Goal: Book appointment/travel/reservation

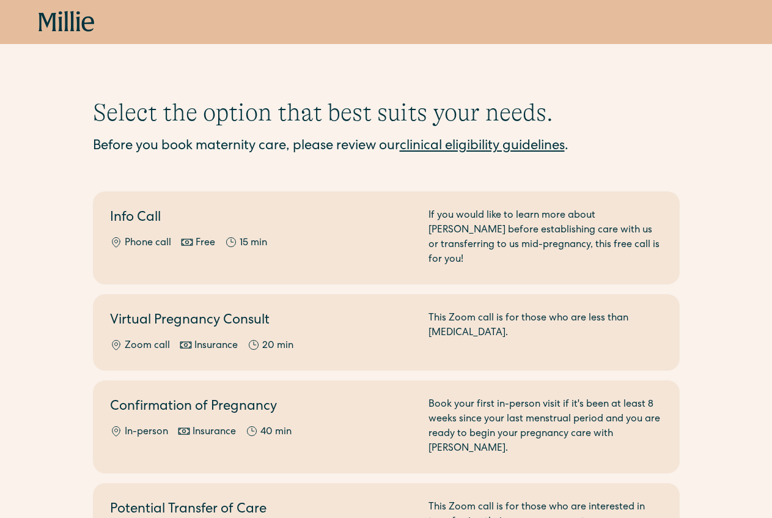
click at [53, 27] on icon at bounding box center [48, 22] width 18 height 18
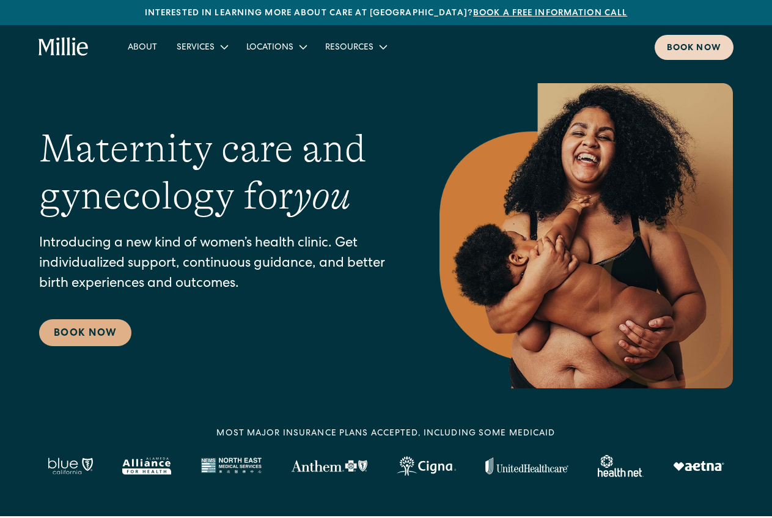
click at [695, 45] on div "Book now" at bounding box center [694, 48] width 54 height 13
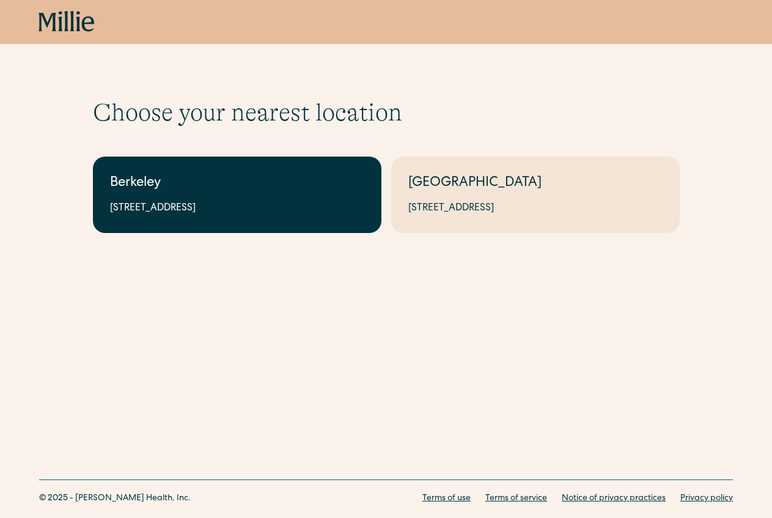
click at [255, 190] on div "Berkeley" at bounding box center [237, 184] width 254 height 20
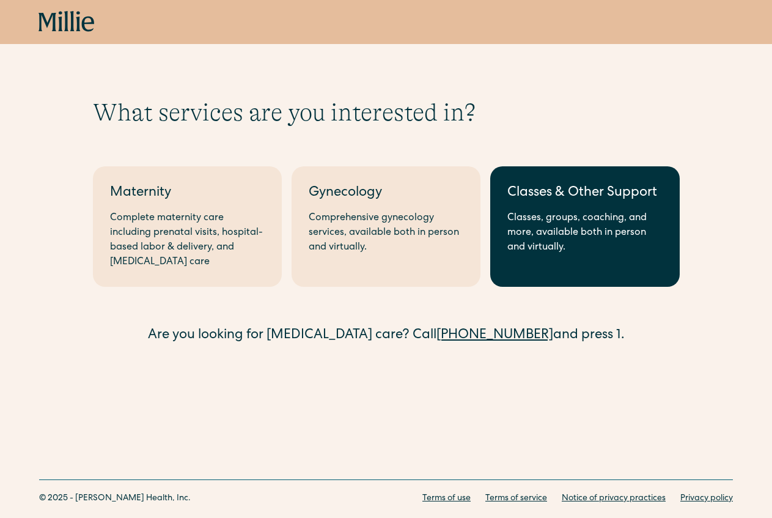
click at [561, 194] on div "Classes & Other Support" at bounding box center [584, 193] width 155 height 20
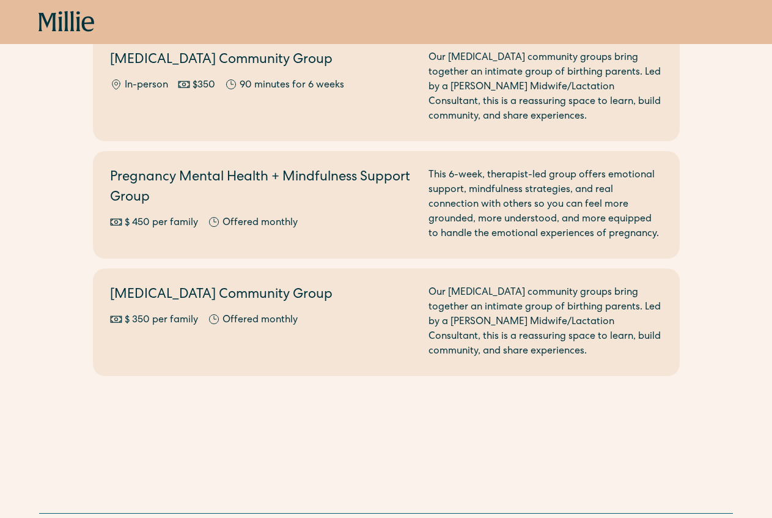
scroll to position [1437, 0]
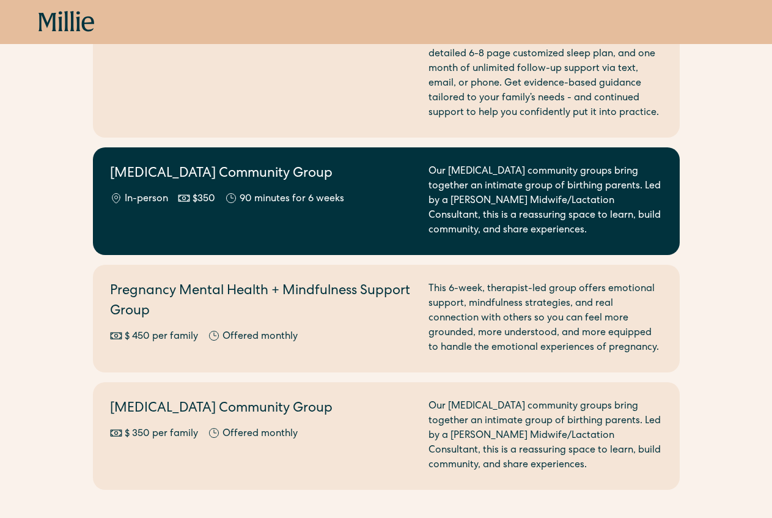
click at [537, 199] on div "Our postpartum community groups bring together an intimate group of birthing pa…" at bounding box center [546, 200] width 234 height 73
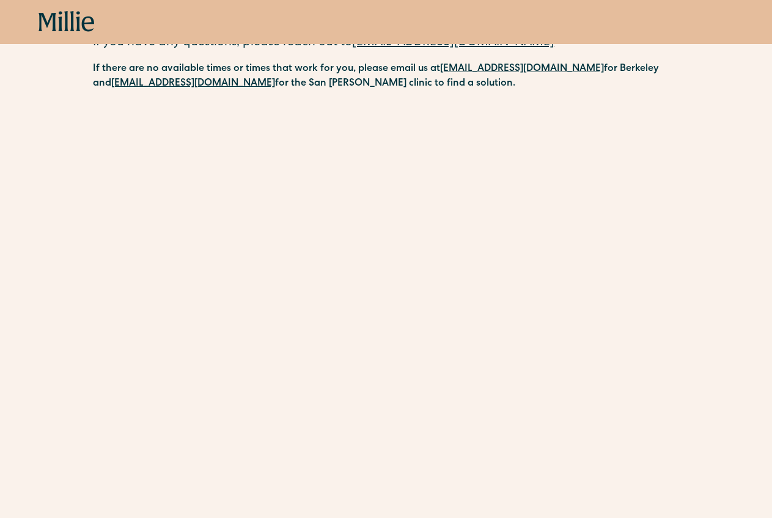
scroll to position [215, 0]
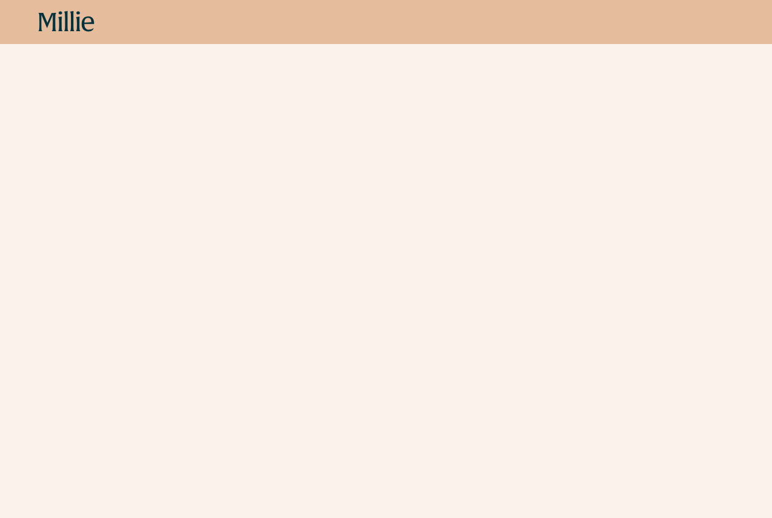
scroll to position [856, 0]
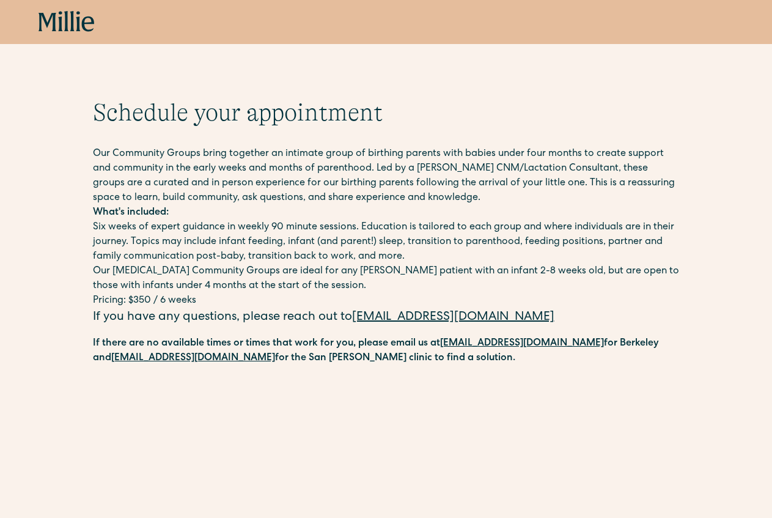
click at [81, 24] on icon at bounding box center [67, 22] width 56 height 22
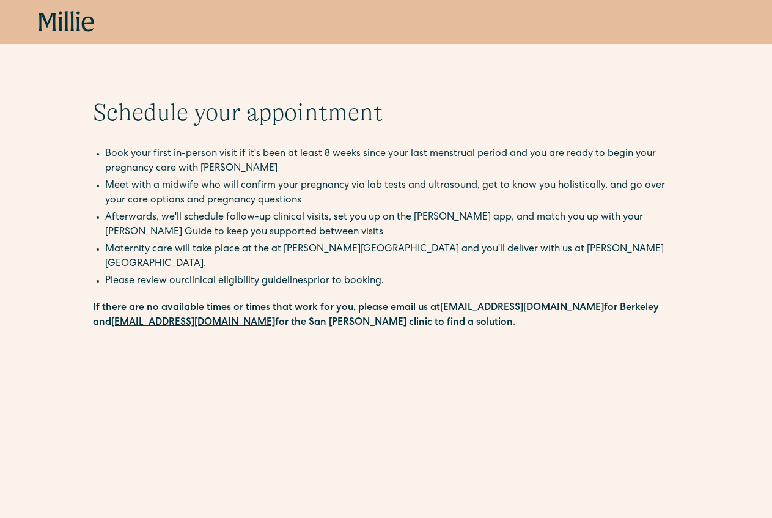
click at [68, 25] on icon at bounding box center [67, 22] width 56 height 22
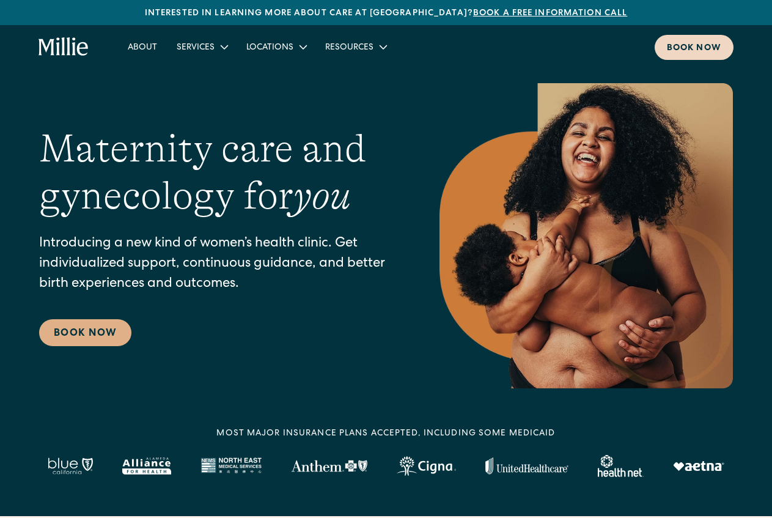
click at [685, 42] on div "Book now" at bounding box center [694, 48] width 54 height 13
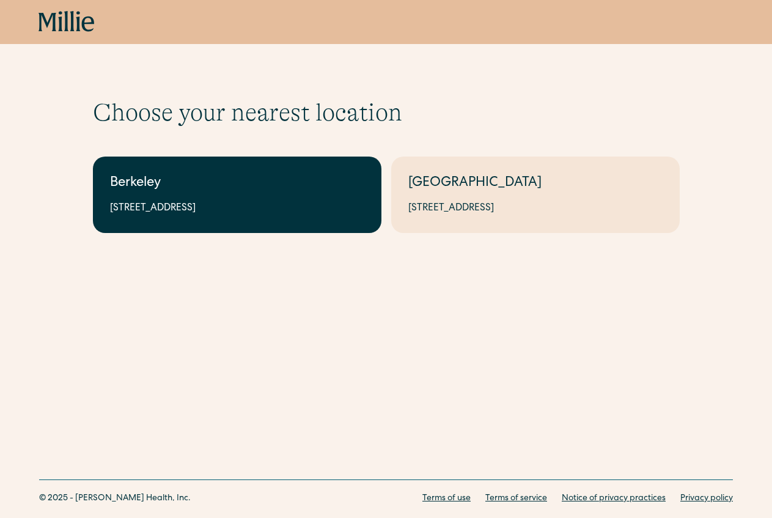
click at [261, 221] on link "Berkeley 2999 Regent St, Suite 524, Berkeley, CA 94705" at bounding box center [237, 194] width 289 height 76
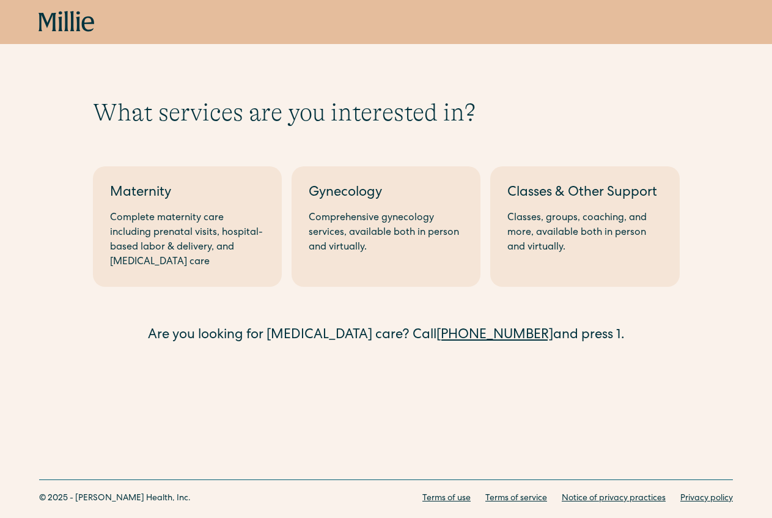
click at [261, 221] on div "Complete maternity care including prenatal visits, hospital-based labor & deliv…" at bounding box center [187, 240] width 155 height 59
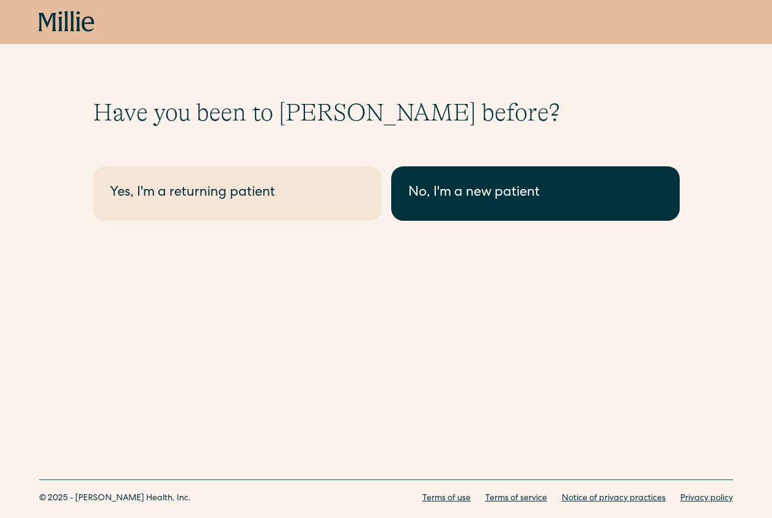
click at [458, 192] on div "No, I'm a new patient" at bounding box center [535, 193] width 254 height 20
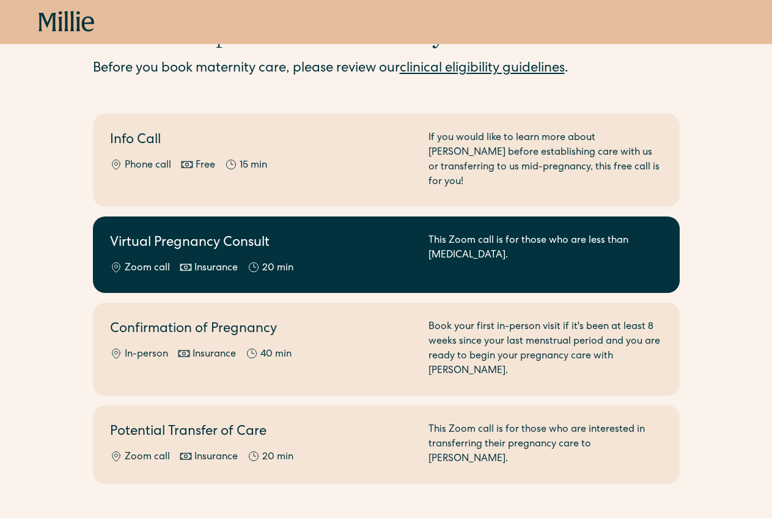
scroll to position [109, 0]
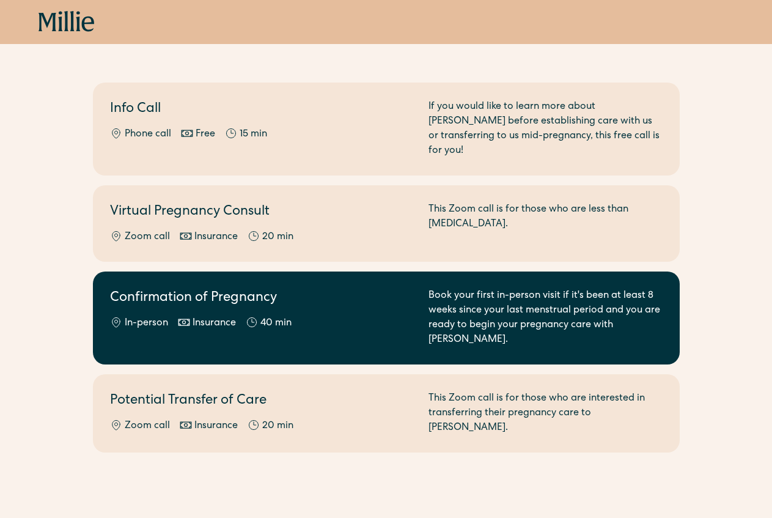
click at [302, 319] on link "Confirmation of Pregnancy In-person Insurance 40 min Book your first in-person …" at bounding box center [386, 317] width 587 height 93
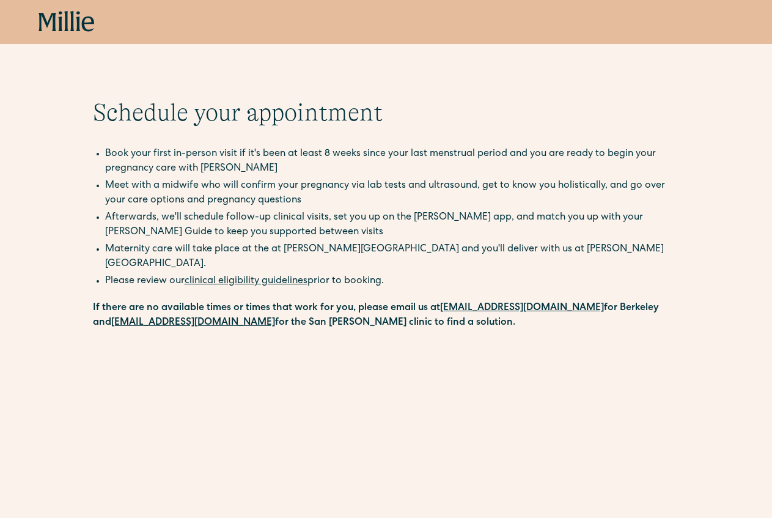
click at [74, 16] on icon at bounding box center [67, 22] width 56 height 22
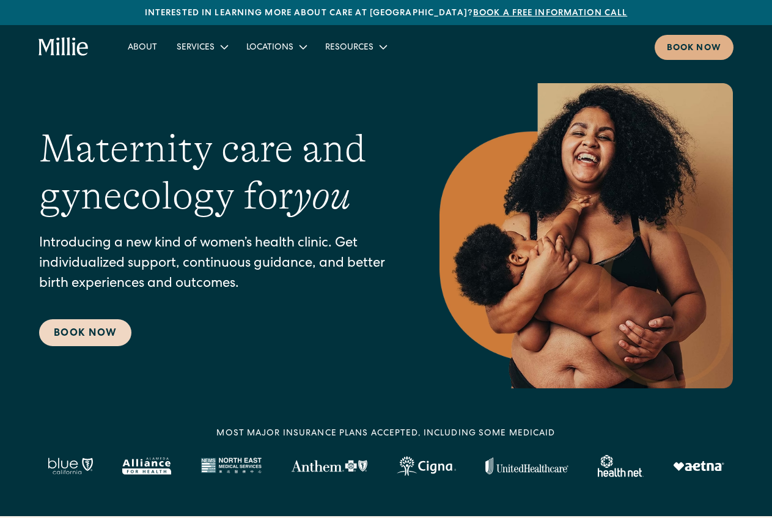
click at [106, 325] on link "Book Now" at bounding box center [85, 332] width 92 height 27
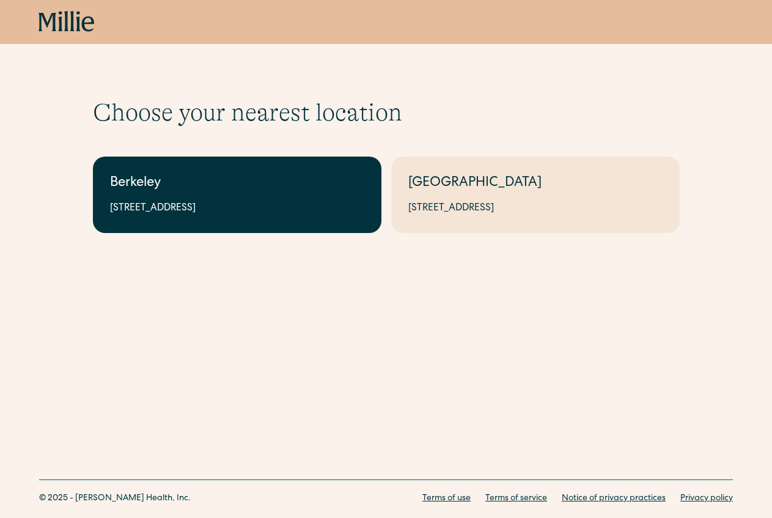
click at [276, 197] on link "Berkeley [STREET_ADDRESS]" at bounding box center [237, 194] width 289 height 76
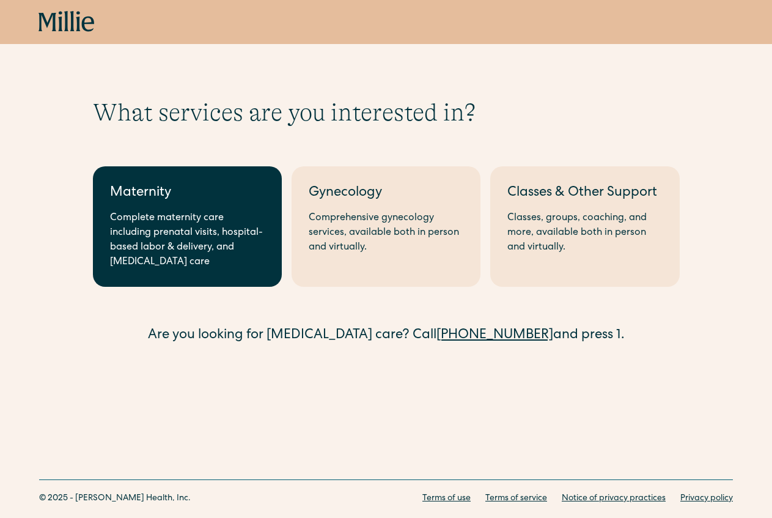
click at [207, 199] on div "Maternity" at bounding box center [187, 193] width 155 height 20
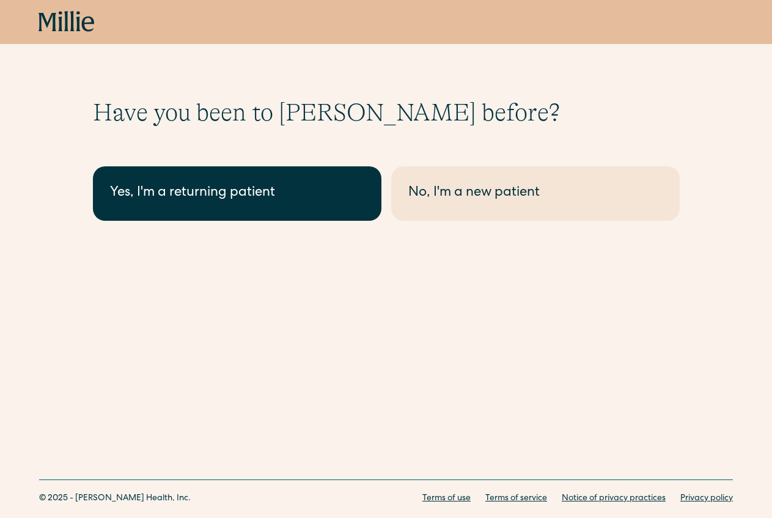
click at [278, 192] on div "Yes, I'm a returning patient" at bounding box center [237, 193] width 254 height 20
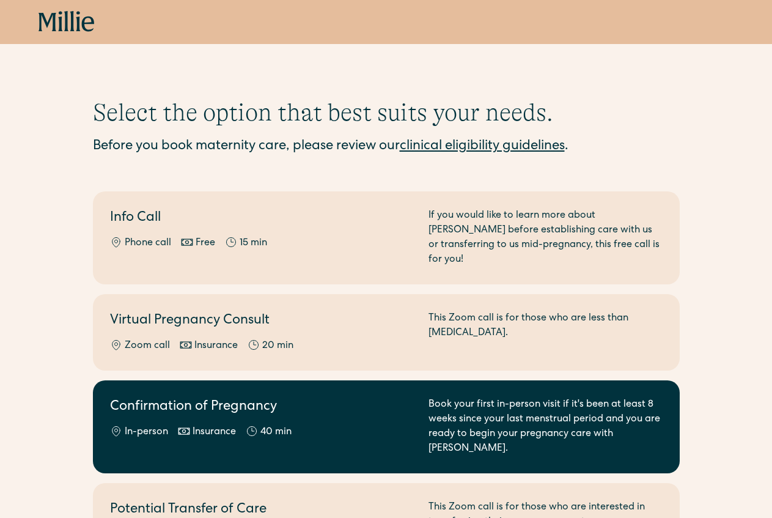
click at [403, 397] on h2 "Confirmation of Pregnancy" at bounding box center [262, 407] width 304 height 20
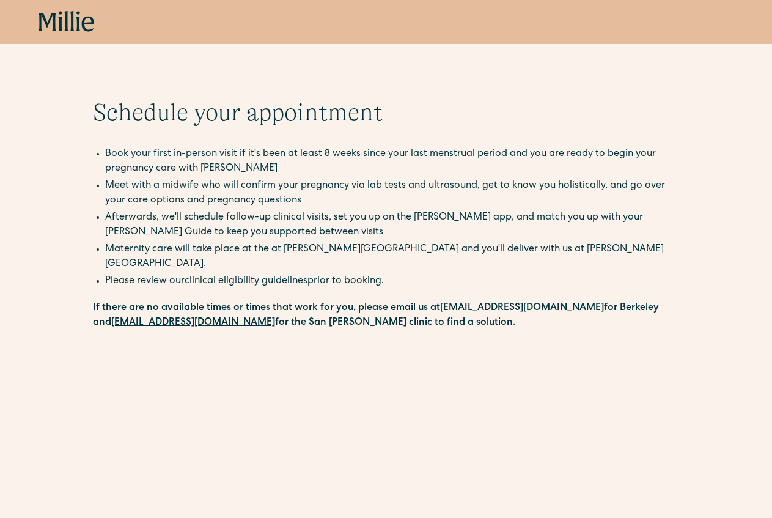
click at [59, 19] on icon at bounding box center [60, 21] width 4 height 20
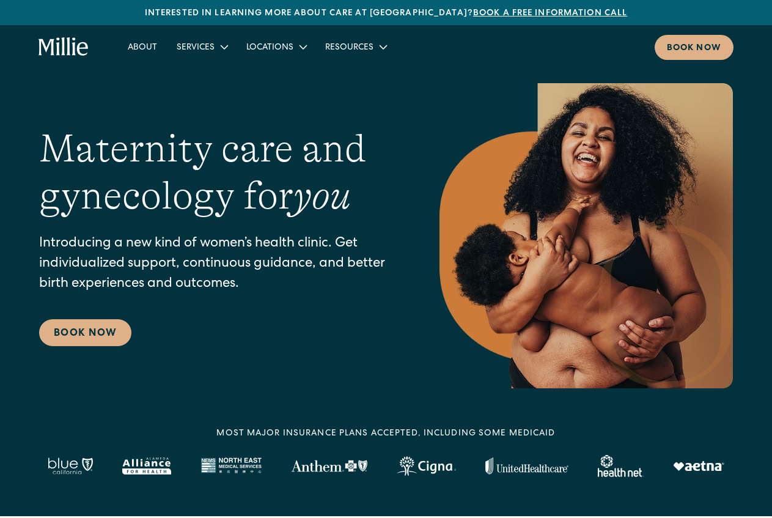
click at [614, 47] on nav "About Services Maternity Gynecology Classes & Other Support Locations Berkeley …" at bounding box center [426, 47] width 616 height 25
click at [677, 54] on link "Book now" at bounding box center [694, 47] width 79 height 25
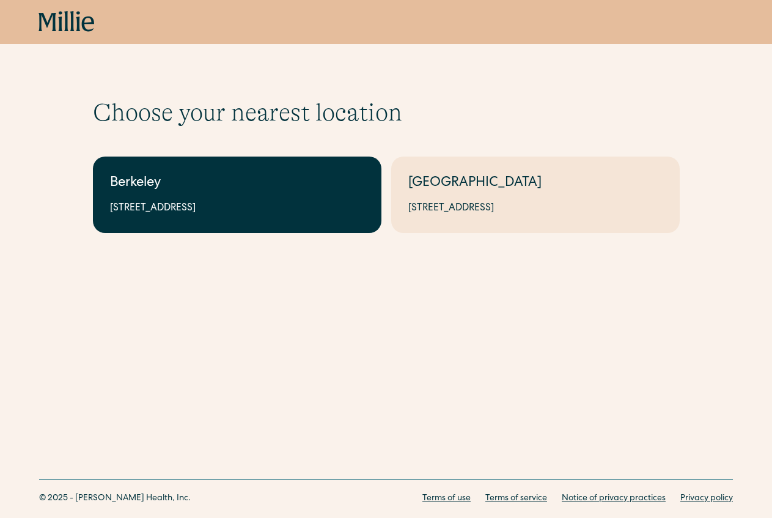
click at [179, 223] on link "Berkeley 2999 Regent St, Suite 524, Berkeley, CA 94705" at bounding box center [237, 194] width 289 height 76
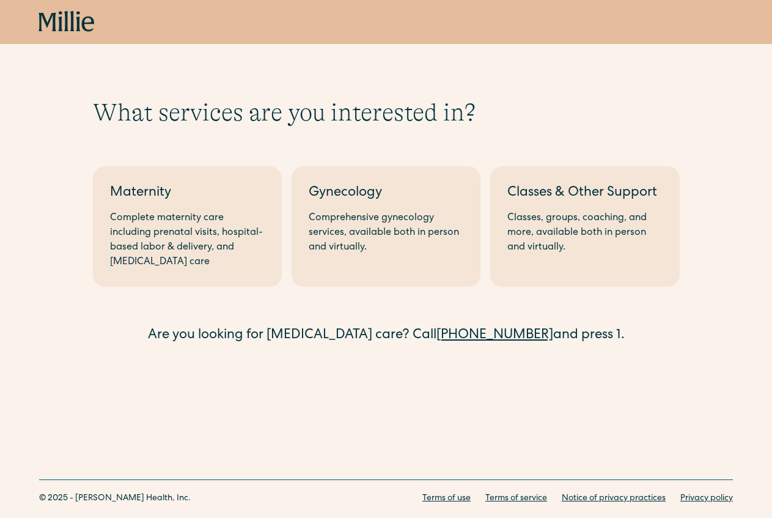
click at [179, 223] on div "Complete maternity care including prenatal visits, hospital-based labor & deliv…" at bounding box center [187, 240] width 155 height 59
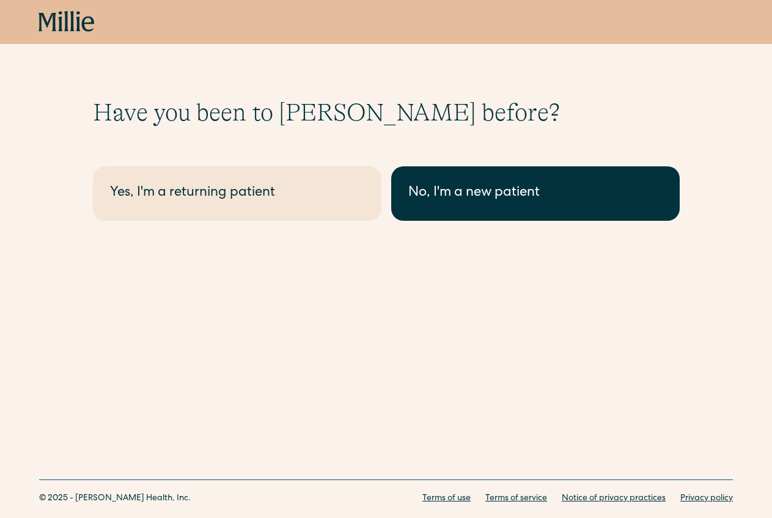
click at [447, 191] on div "No, I'm a new patient" at bounding box center [535, 193] width 254 height 20
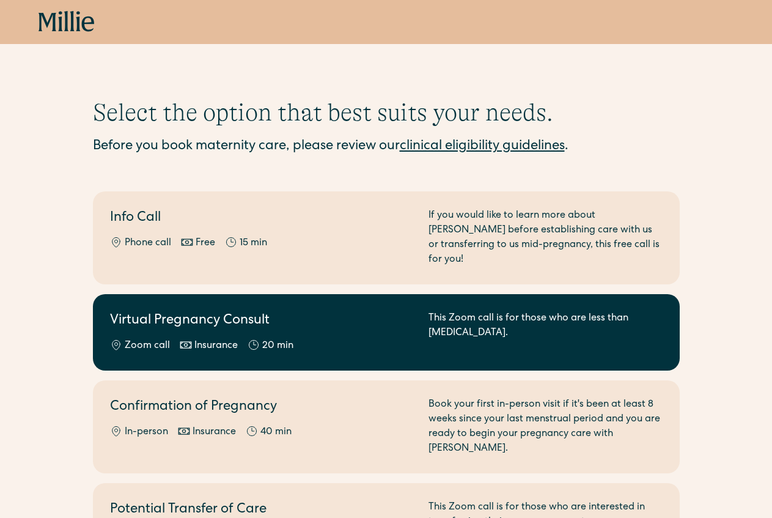
click at [443, 311] on div "This Zoom call is for those who are less than 8 weeks pregnant." at bounding box center [546, 332] width 234 height 42
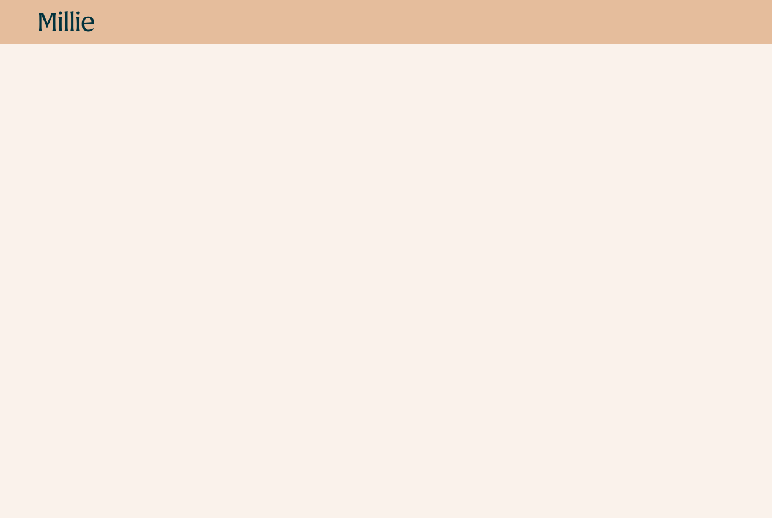
scroll to position [338, 0]
click at [61, 27] on icon at bounding box center [60, 21] width 4 height 20
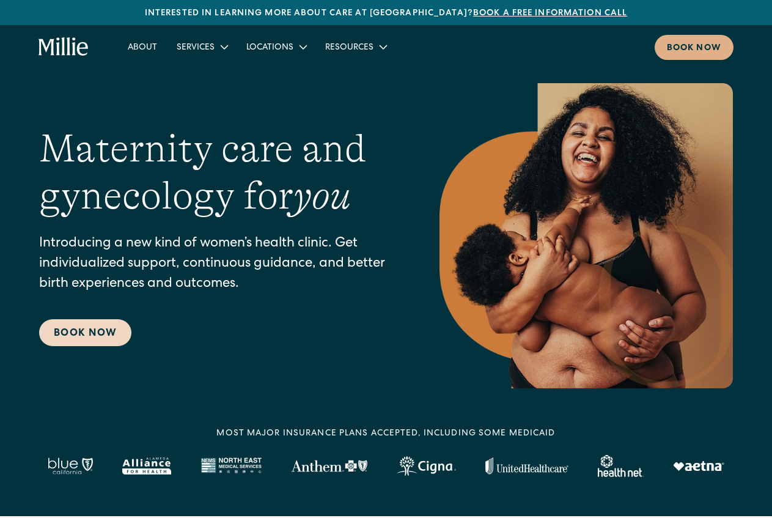
click at [96, 339] on link "Book Now" at bounding box center [85, 332] width 92 height 27
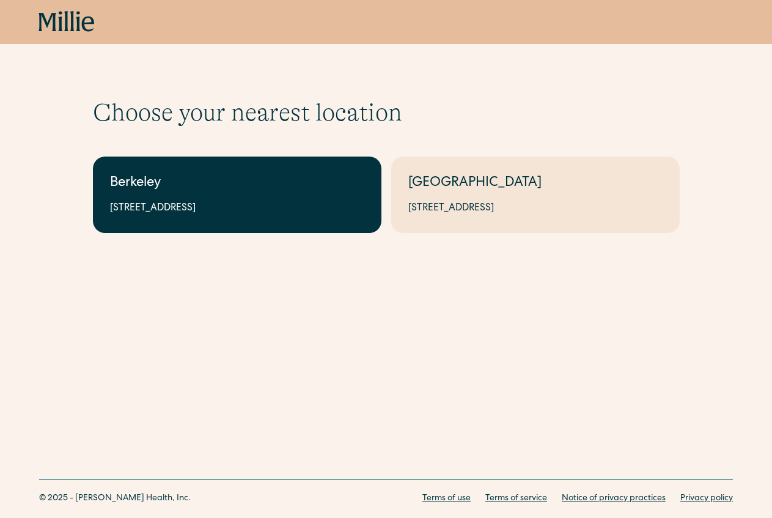
click at [314, 196] on link "Berkeley [STREET_ADDRESS]" at bounding box center [237, 194] width 289 height 76
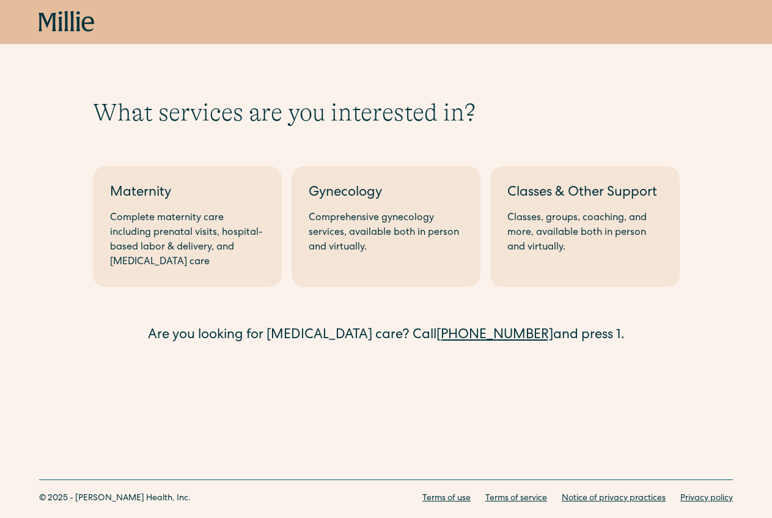
click at [314, 196] on div "Gynecology" at bounding box center [386, 193] width 155 height 20
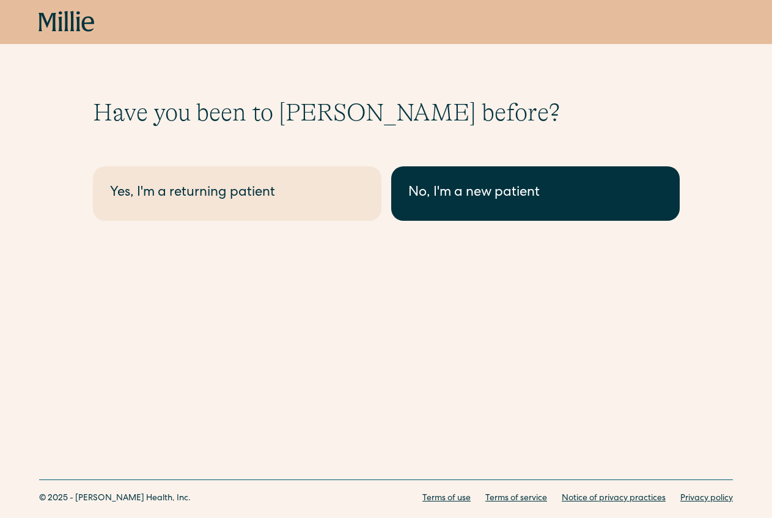
click at [520, 180] on link "No, I'm a new patient" at bounding box center [535, 193] width 289 height 54
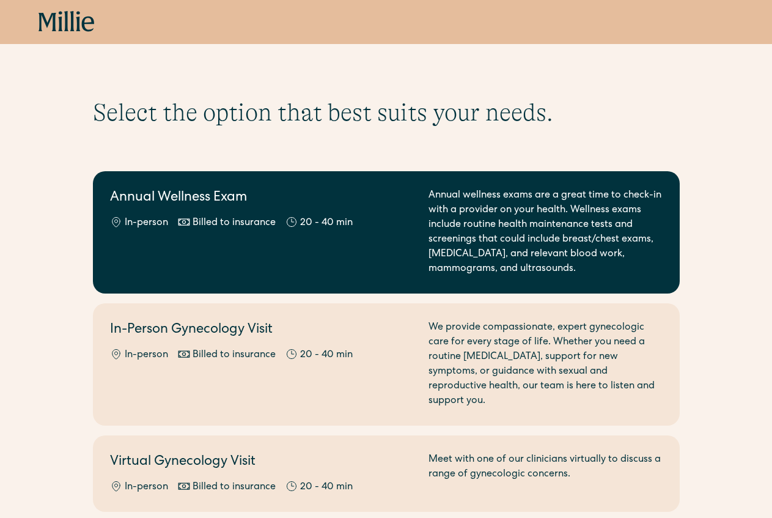
click at [337, 249] on div "Annual Wellness Exam In-person Billed to insurance 20 - 40 min" at bounding box center [262, 232] width 304 height 88
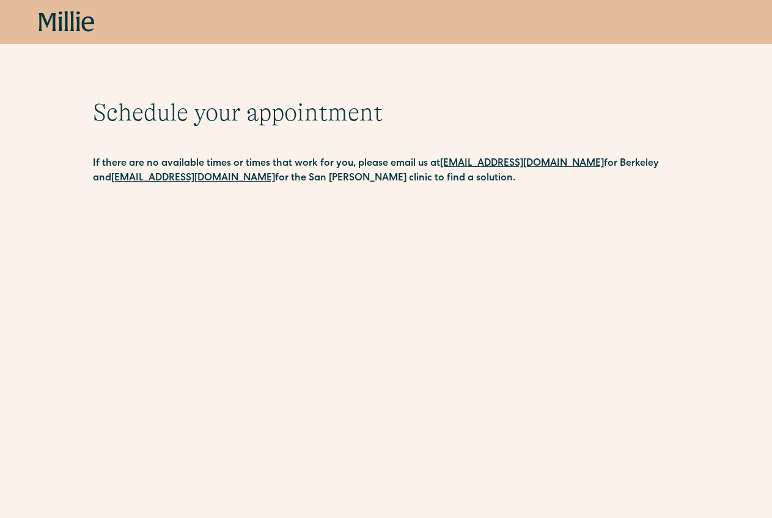
click at [57, 13] on icon at bounding box center [67, 22] width 56 height 22
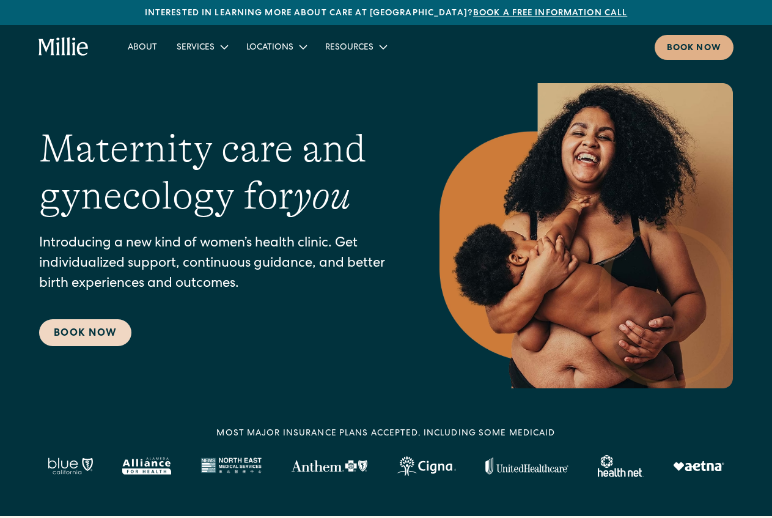
click at [102, 327] on link "Book Now" at bounding box center [85, 332] width 92 height 27
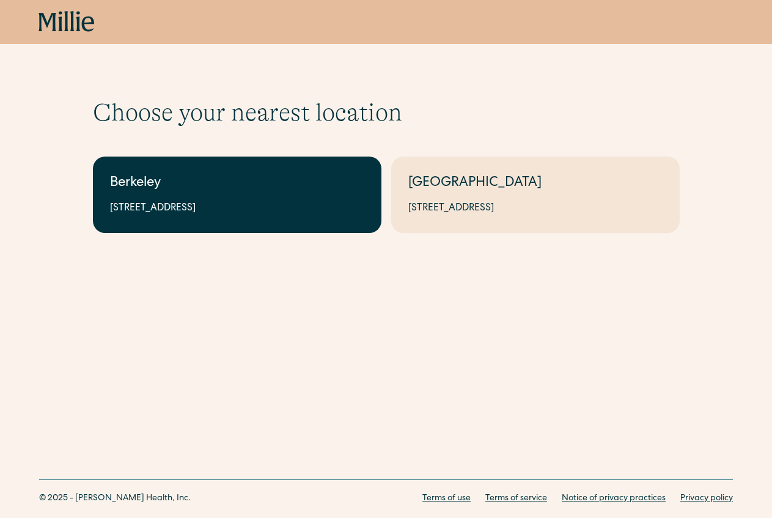
click at [310, 200] on link "Berkeley 2999 Regent St, Suite 524, Berkeley, CA 94705" at bounding box center [237, 194] width 289 height 76
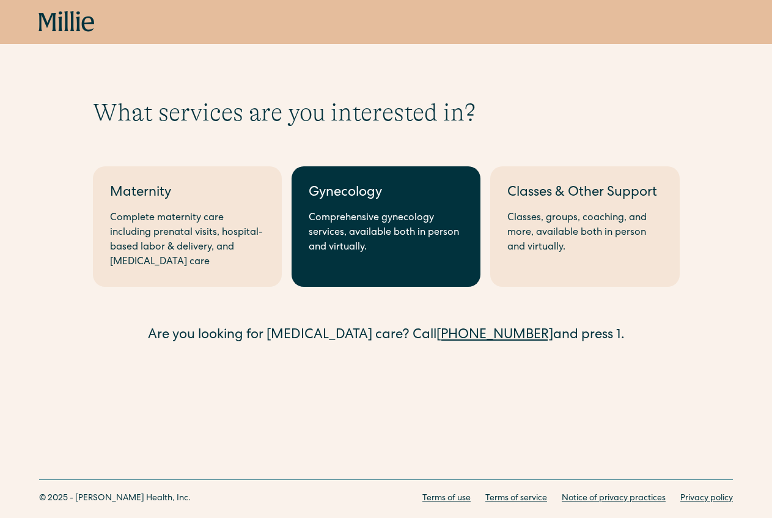
click at [405, 230] on div "Comprehensive gynecology services, available both in person and virtually." at bounding box center [386, 233] width 155 height 44
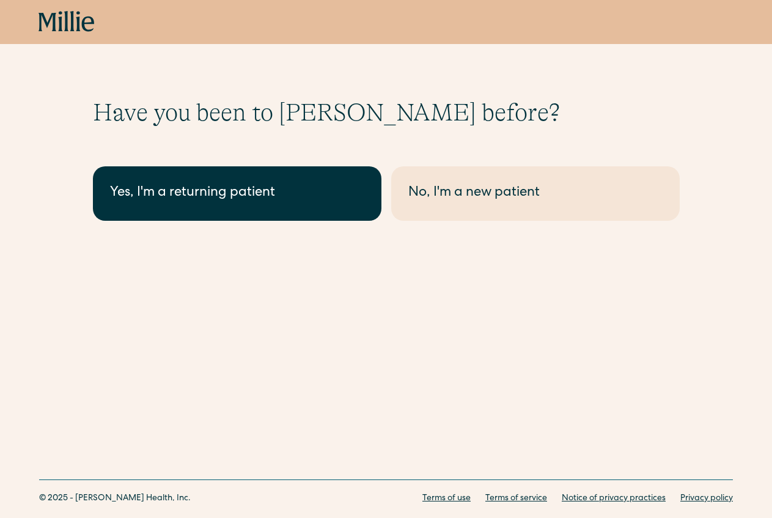
click at [306, 216] on link "Yes, I'm a returning patient" at bounding box center [237, 193] width 289 height 54
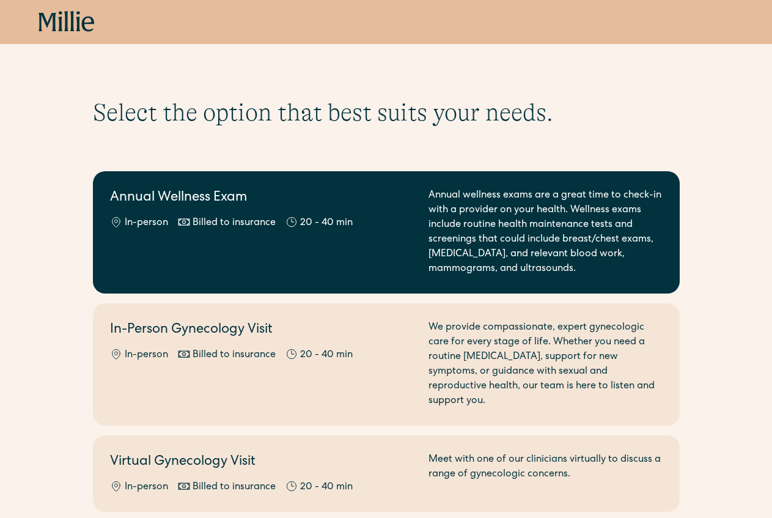
click at [191, 234] on div "Annual Wellness Exam In-person Billed to insurance 20 - 40 min" at bounding box center [262, 232] width 304 height 88
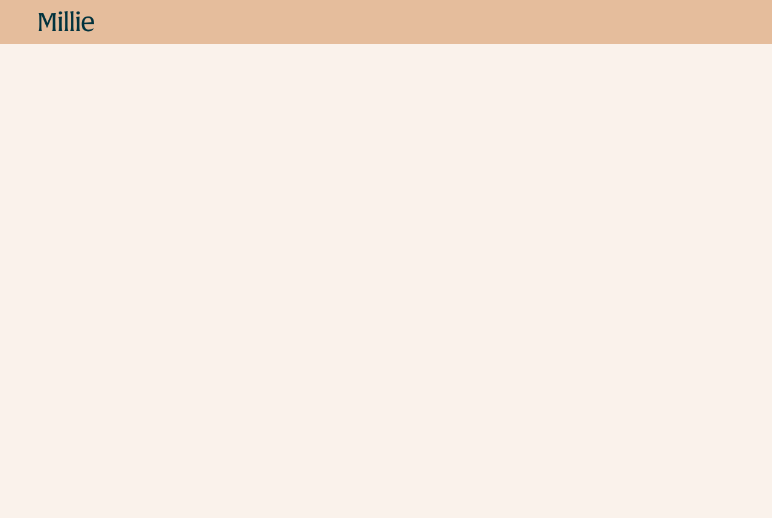
scroll to position [152, 0]
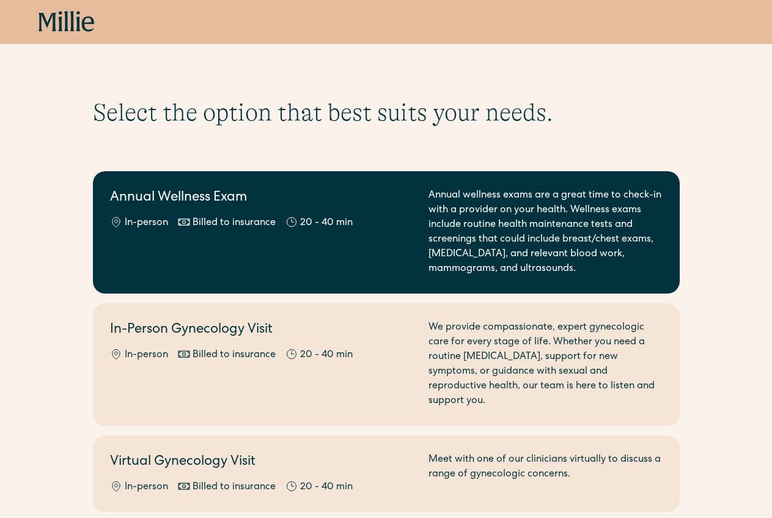
click at [410, 229] on div "In-person Billed to insurance 20 - 40 min" at bounding box center [262, 223] width 304 height 15
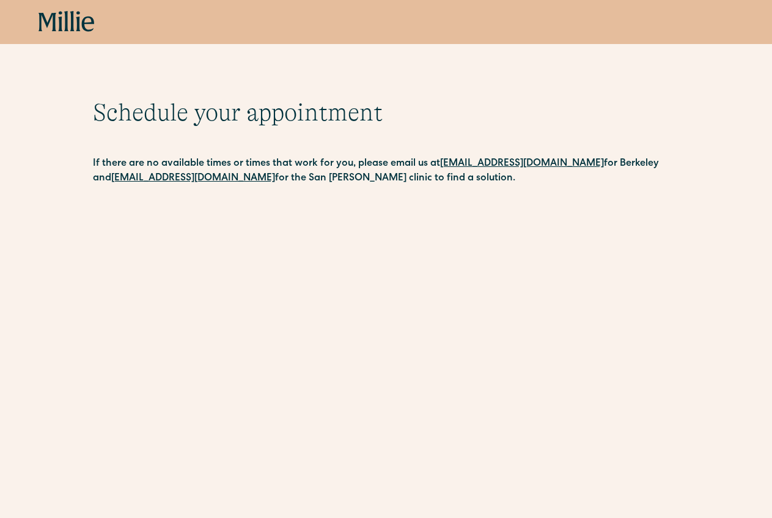
click at [89, 22] on icon at bounding box center [67, 22] width 56 height 22
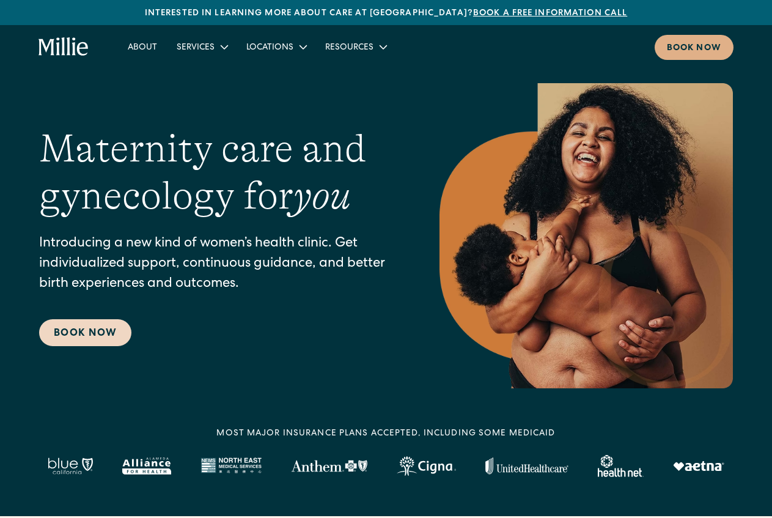
click at [103, 345] on link "Book Now" at bounding box center [85, 332] width 92 height 27
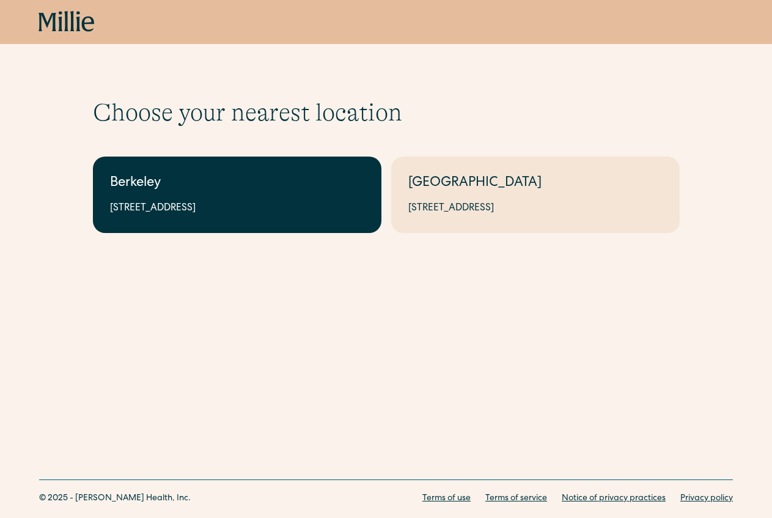
click at [239, 197] on link "Berkeley 2999 Regent St, Suite 524, Berkeley, CA 94705" at bounding box center [237, 194] width 289 height 76
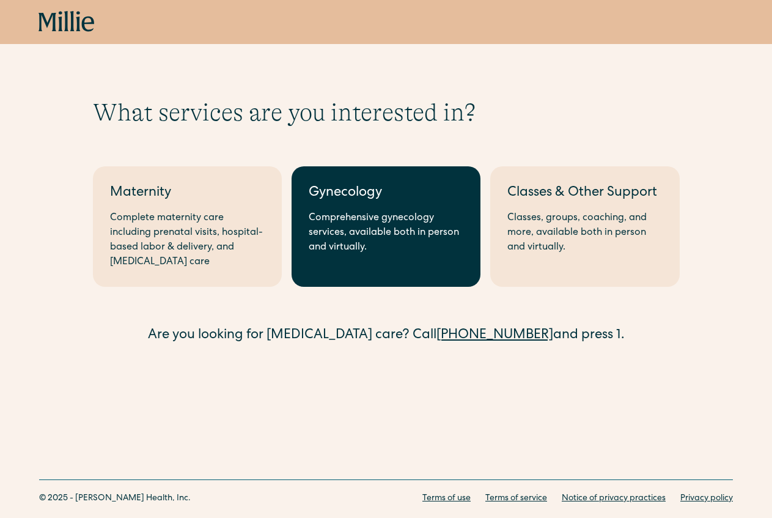
click at [367, 227] on div "Comprehensive gynecology services, available both in person and virtually." at bounding box center [386, 233] width 155 height 44
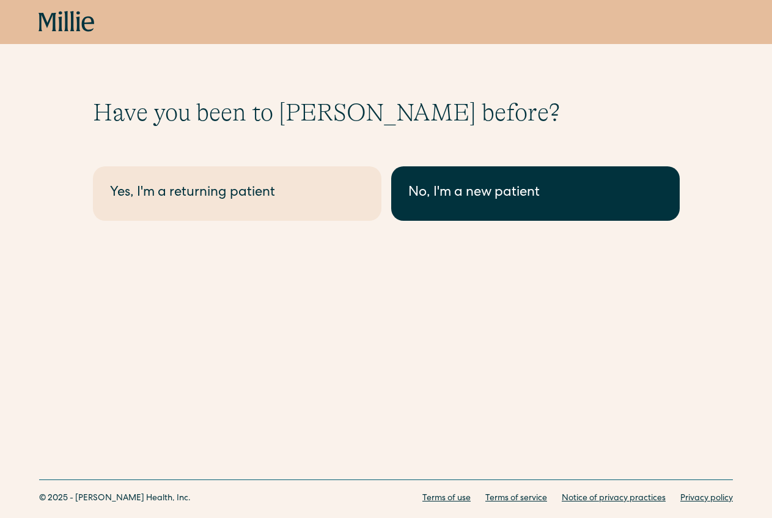
click at [447, 188] on div "No, I'm a new patient" at bounding box center [535, 193] width 254 height 20
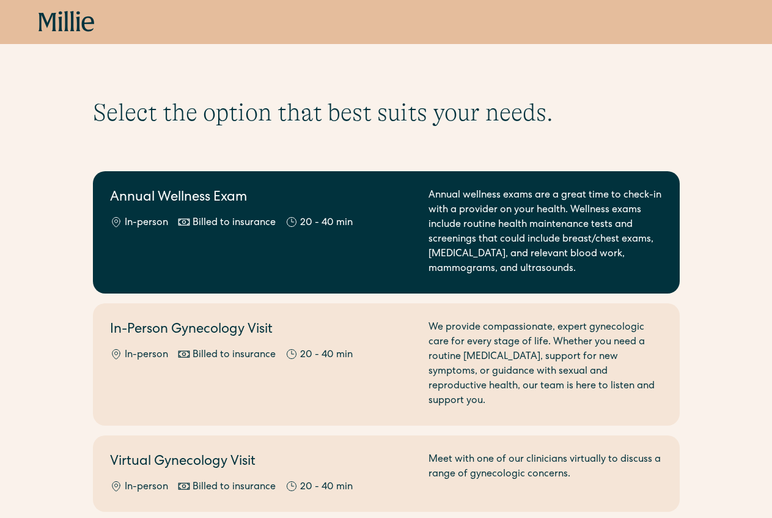
click at [445, 190] on div "Annual wellness exams are a great time to check-in with a provider on your heal…" at bounding box center [546, 232] width 234 height 88
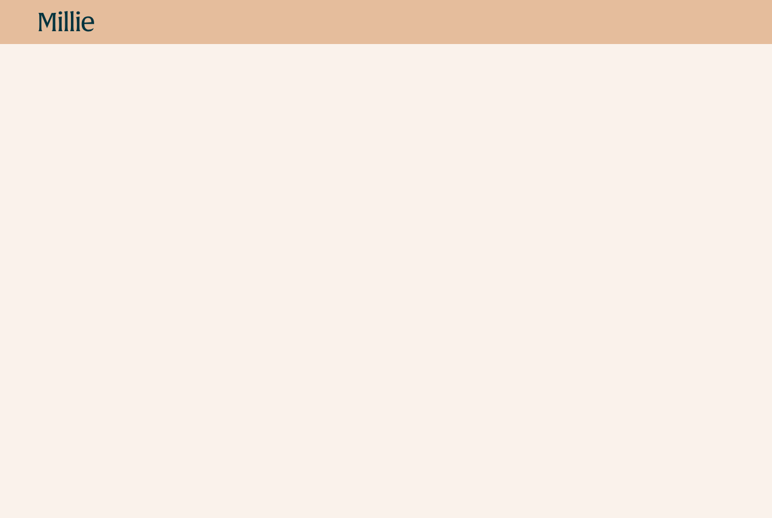
scroll to position [303, 0]
